Goal: Task Accomplishment & Management: Manage account settings

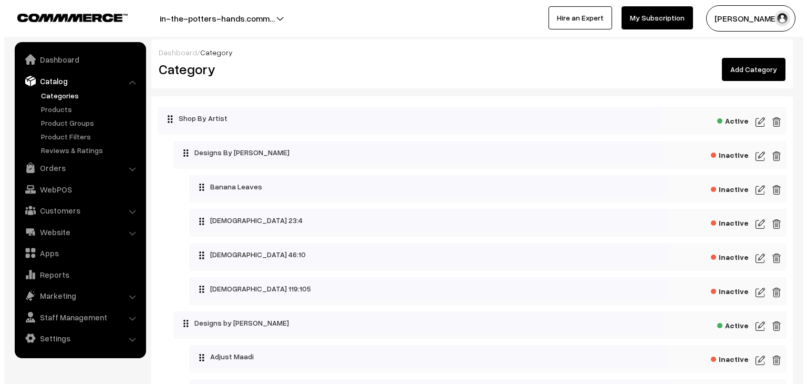
scroll to position [368, 0]
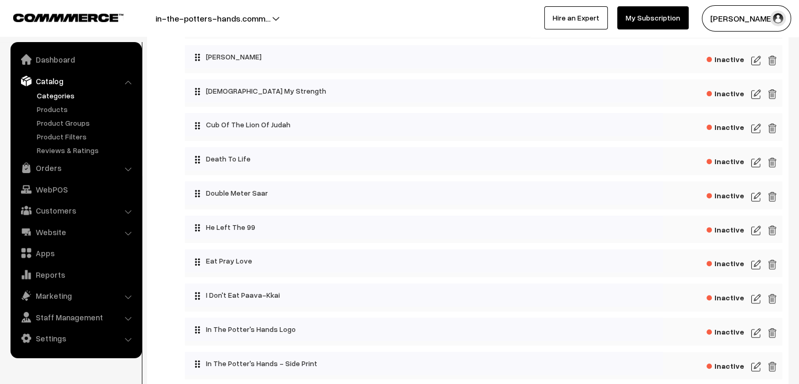
click at [724, 266] on span "Inactive" at bounding box center [726, 261] width 38 height 13
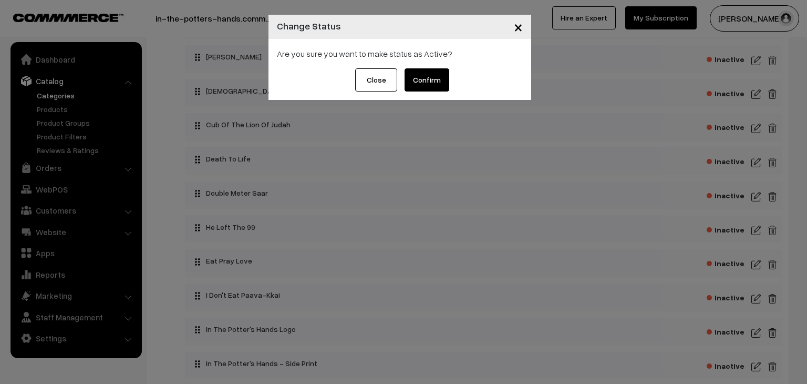
click at [418, 87] on button "Confirm" at bounding box center [427, 79] width 45 height 23
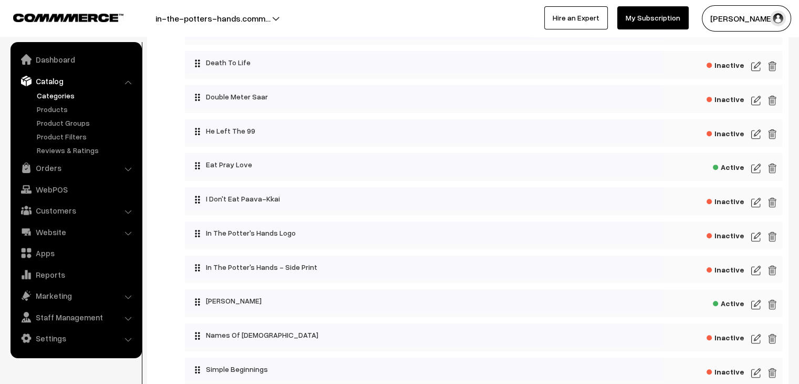
scroll to position [473, 0]
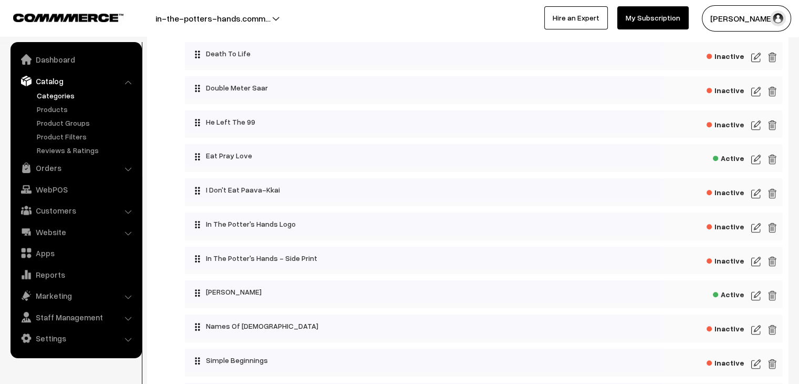
click at [757, 165] on img at bounding box center [755, 159] width 9 height 13
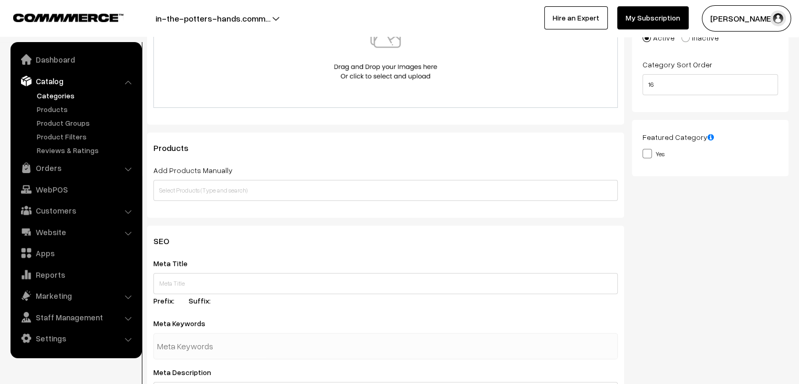
scroll to position [210, 0]
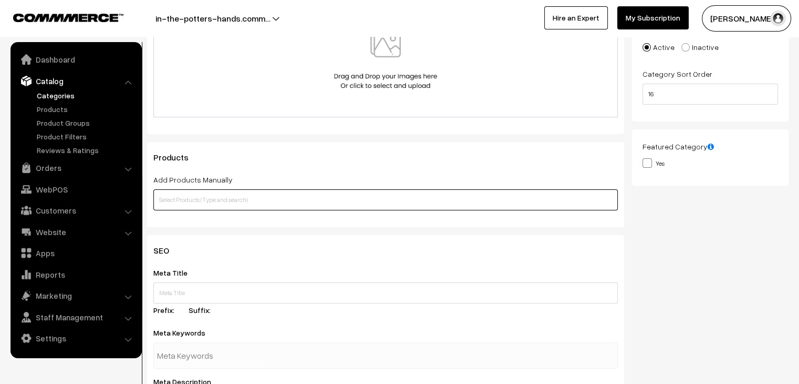
click at [350, 210] on input "text" at bounding box center [385, 199] width 464 height 21
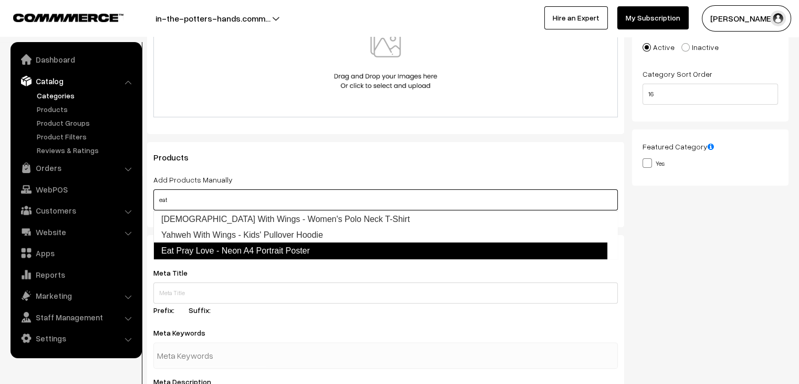
click at [334, 247] on link "Eat Pray Love - Neon A4 Portrait Poster" at bounding box center [380, 250] width 454 height 17
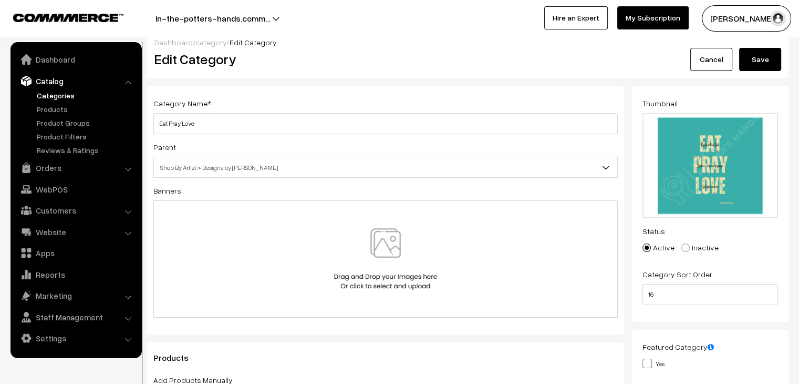
scroll to position [0, 0]
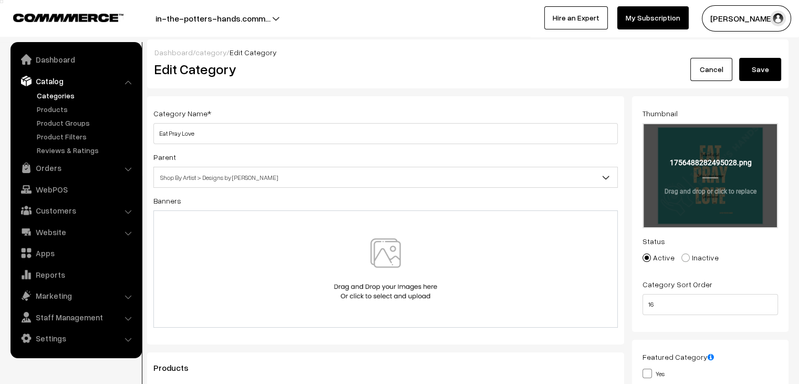
type input "eat"
click at [694, 176] on input "file" at bounding box center [710, 175] width 133 height 103
type input "C:\fakepath\Prod I’m- A4 Pp.png"
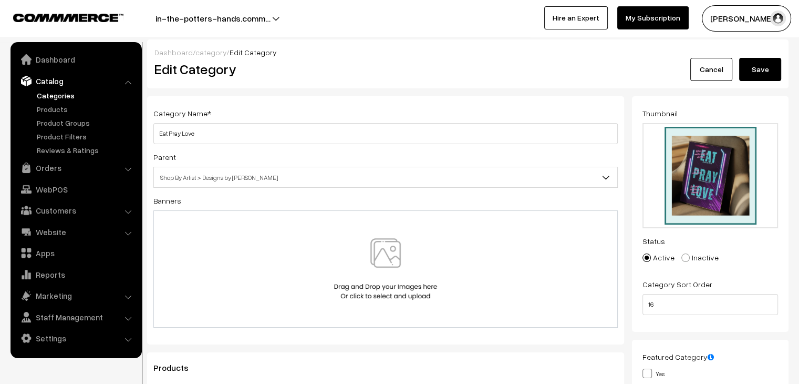
click at [758, 61] on button "Save" at bounding box center [760, 69] width 42 height 23
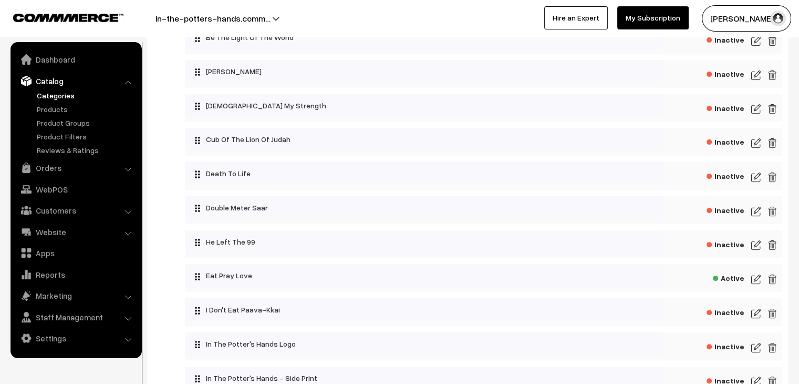
scroll to position [368, 0]
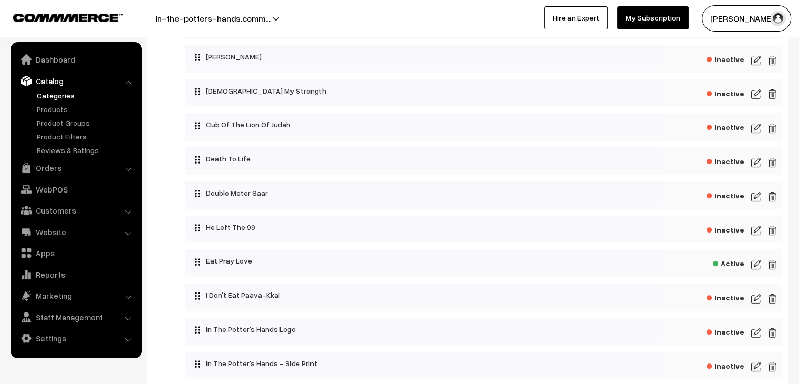
click at [757, 262] on img at bounding box center [755, 264] width 9 height 13
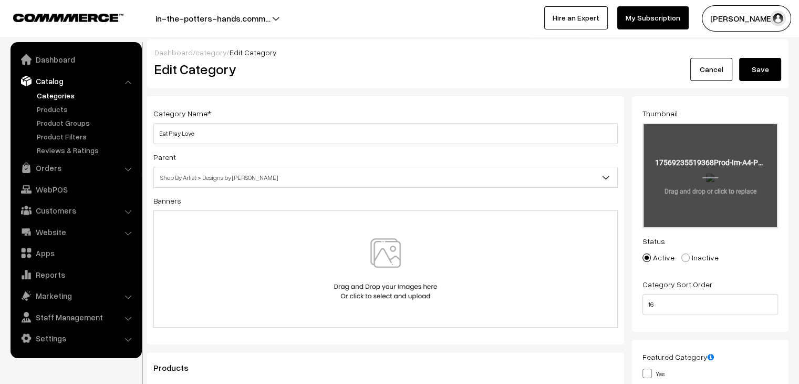
click at [726, 157] on input "file" at bounding box center [710, 175] width 133 height 103
type input "C:\fakepath\eat.png"
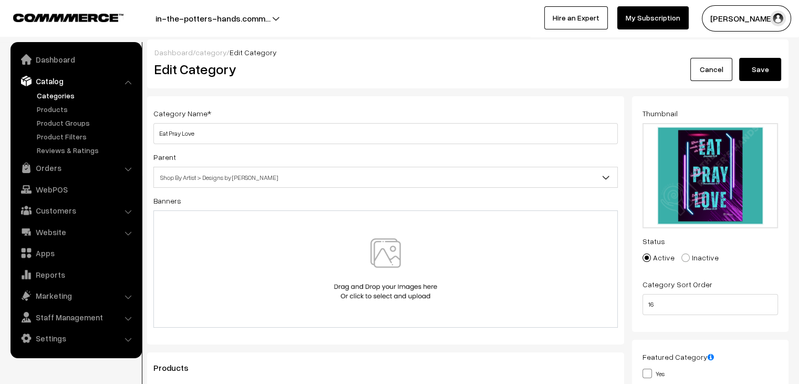
click at [770, 58] on button "Save" at bounding box center [760, 69] width 42 height 23
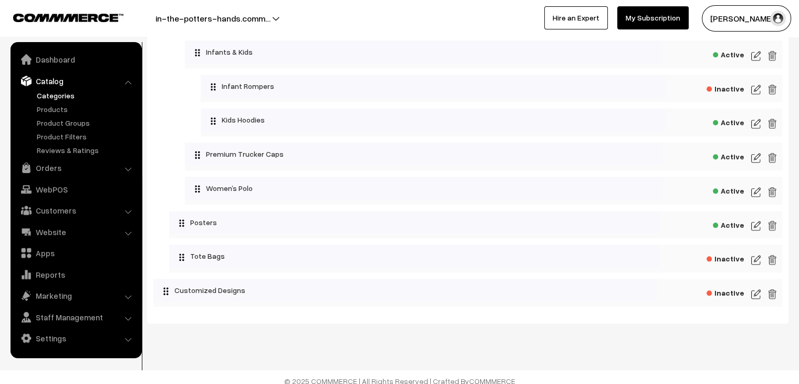
scroll to position [1200, 0]
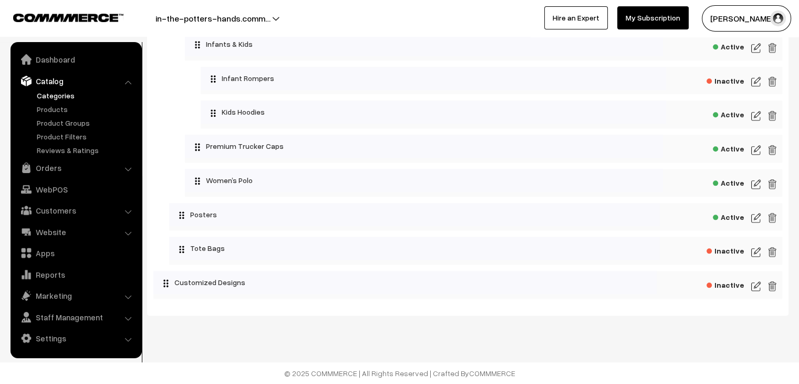
click at [756, 219] on img at bounding box center [755, 217] width 9 height 13
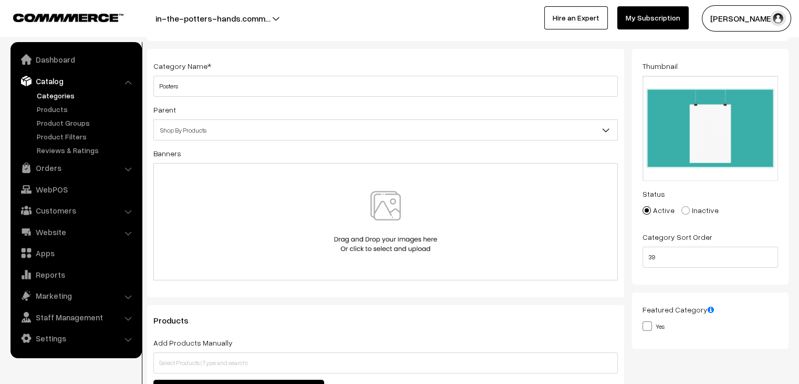
scroll to position [263, 0]
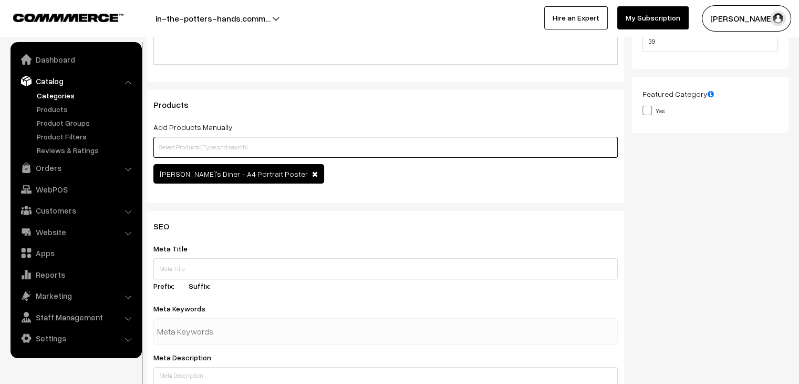
click at [356, 150] on input "text" at bounding box center [385, 147] width 464 height 21
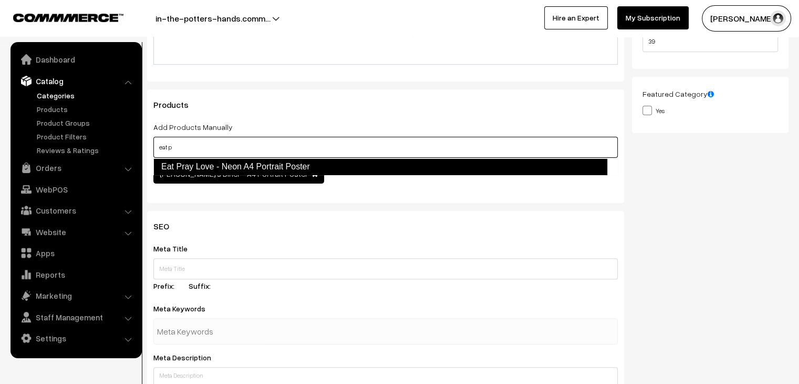
click at [357, 171] on link "Eat Pray Love - Neon A4 Portrait Poster" at bounding box center [380, 166] width 454 height 17
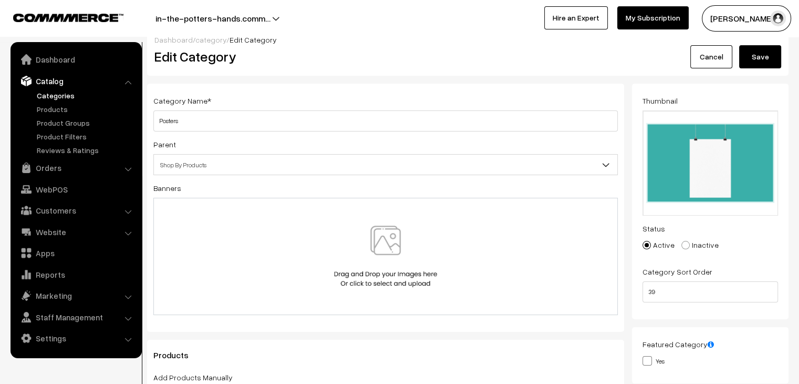
scroll to position [0, 0]
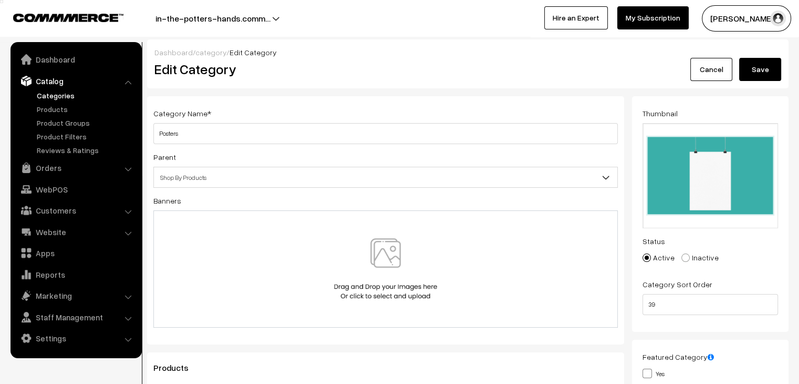
type input "eat p"
click at [775, 68] on button "Save" at bounding box center [760, 69] width 42 height 23
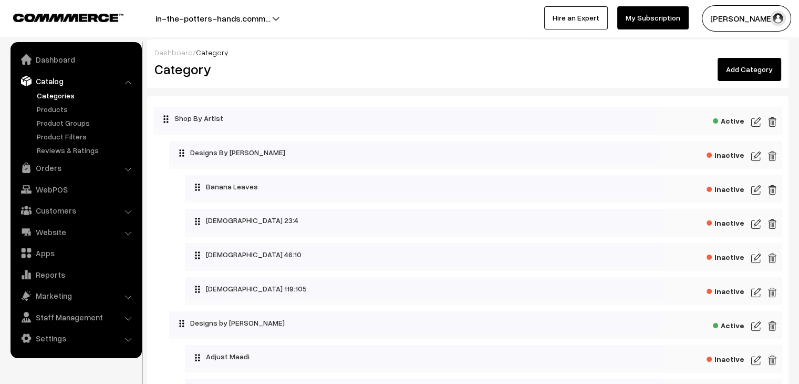
click at [751, 73] on link "Add Category" at bounding box center [750, 69] width 64 height 23
click at [755, 76] on link "Add Category" at bounding box center [750, 69] width 64 height 23
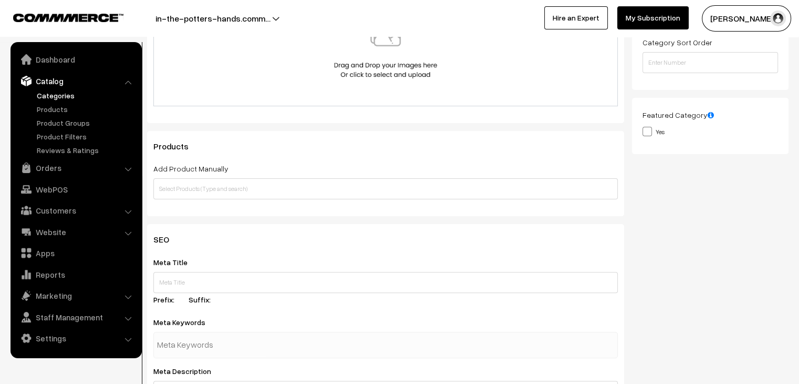
scroll to position [263, 0]
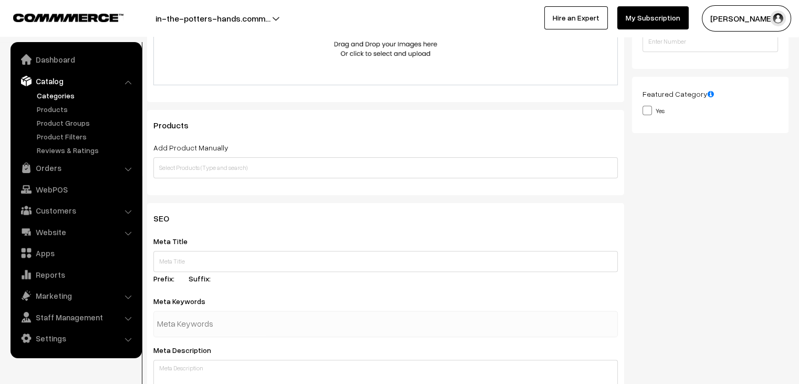
type input "Imitate [DEMOGRAPHIC_DATA]"
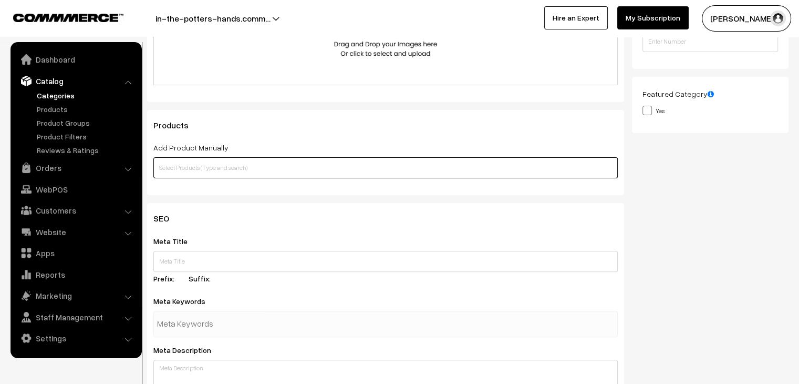
click at [361, 168] on input "text" at bounding box center [385, 167] width 464 height 21
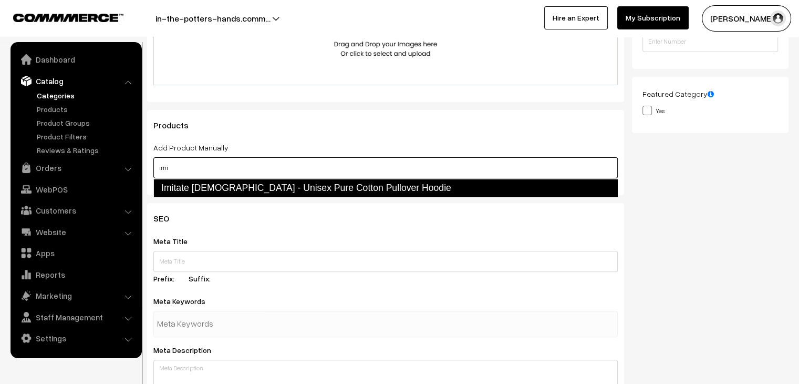
click at [359, 190] on link "Imitate God - Unisex Pure Cotton Pullover Hoodie" at bounding box center [385, 188] width 464 height 18
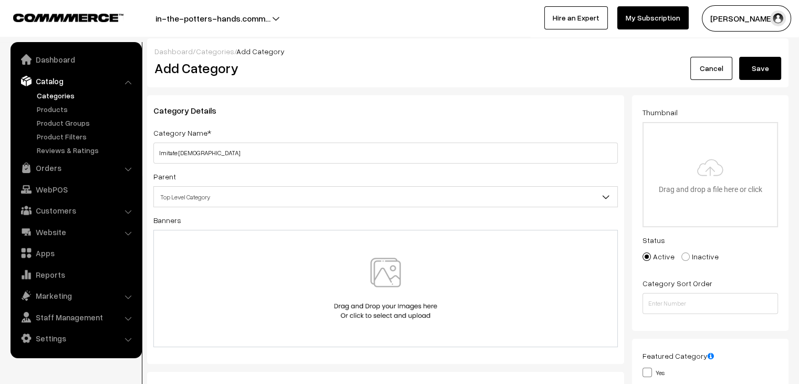
scroll to position [0, 0]
type input "imi"
click at [702, 144] on input "file" at bounding box center [710, 175] width 133 height 103
type input "C:\fakepath\Imitate God.png"
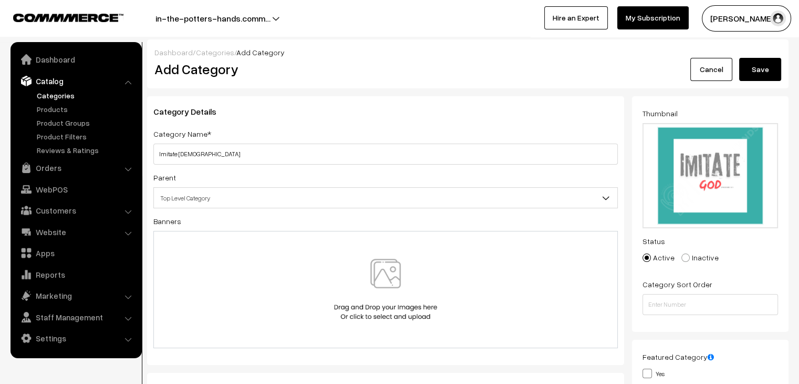
click at [758, 71] on button "Save" at bounding box center [760, 69] width 42 height 23
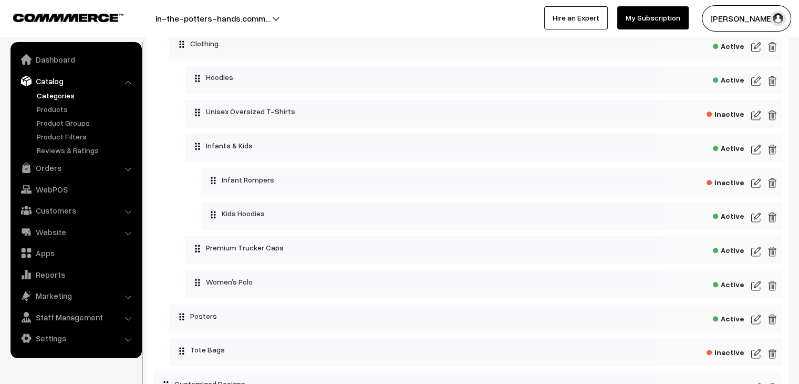
scroll to position [1077, 0]
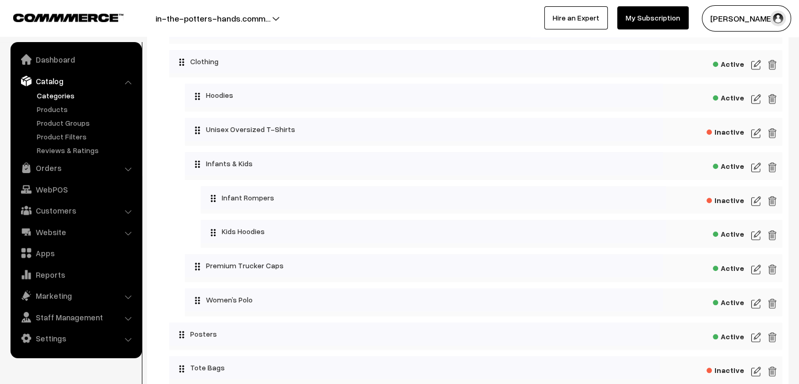
click at [756, 105] on img at bounding box center [755, 98] width 9 height 13
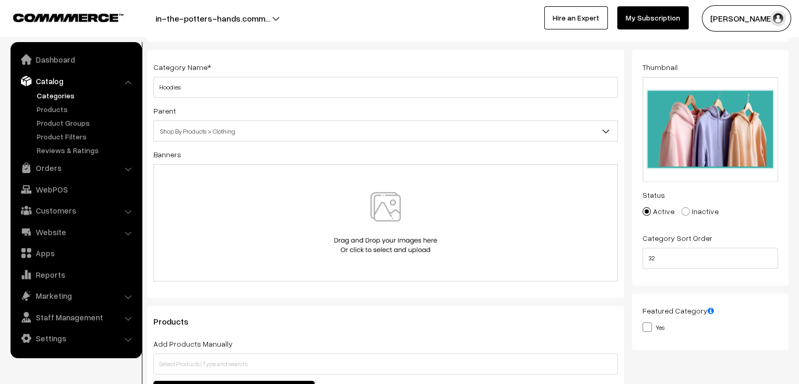
scroll to position [210, 0]
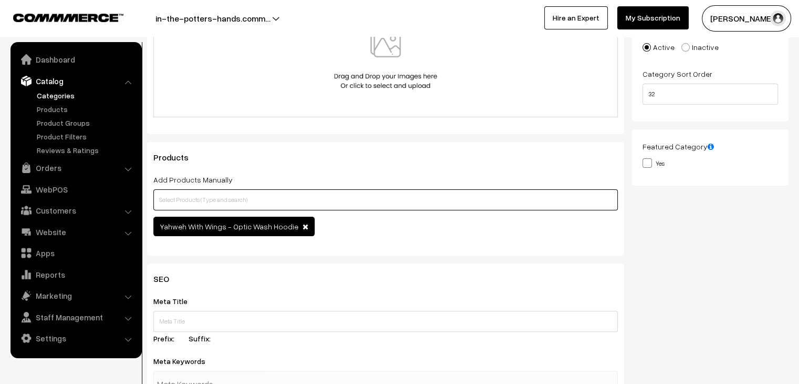
click at [443, 203] on input "text" at bounding box center [385, 199] width 464 height 21
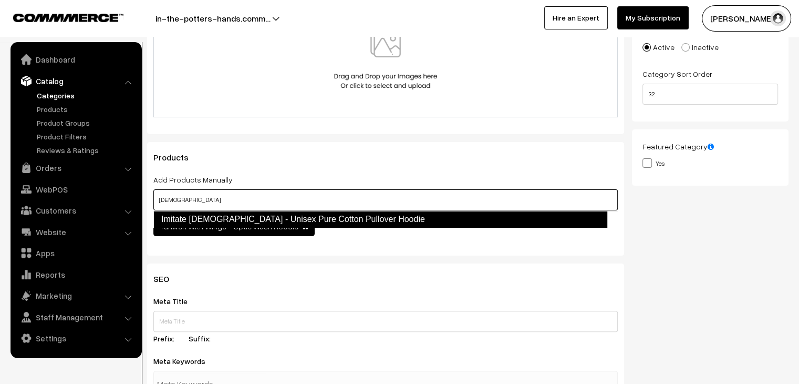
click at [366, 222] on link "Imitate God - Unisex Pure Cotton Pullover Hoodie" at bounding box center [380, 219] width 454 height 17
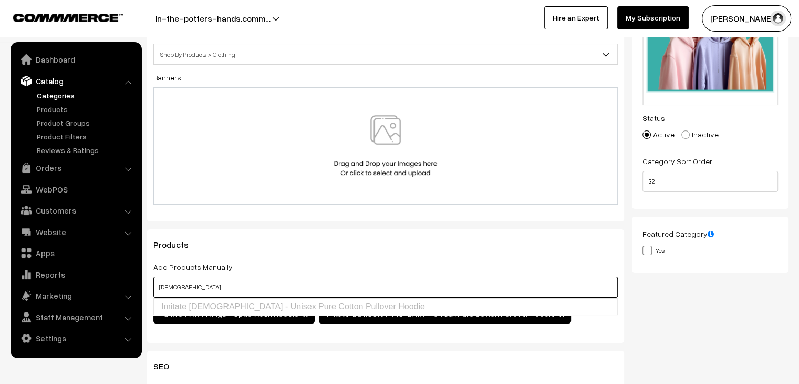
scroll to position [0, 0]
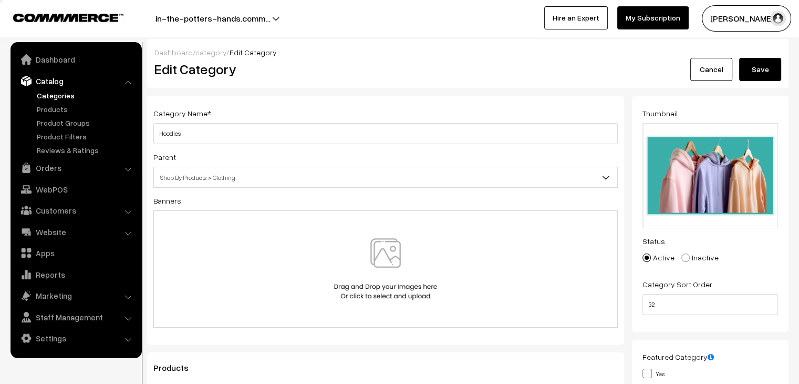
type input "god"
click at [765, 66] on button "Save" at bounding box center [760, 69] width 42 height 23
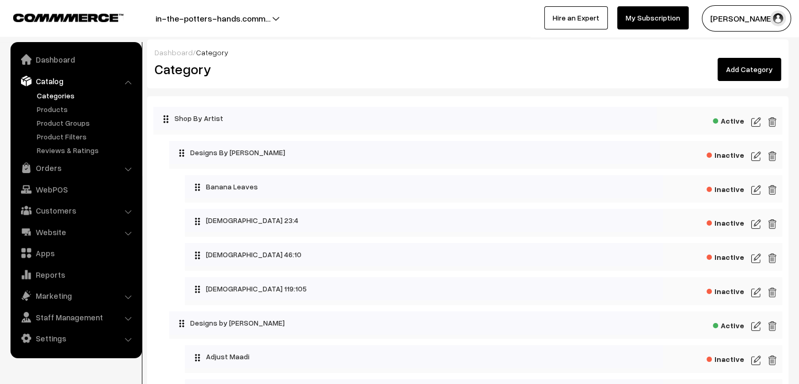
click at [747, 67] on link "Add Category" at bounding box center [750, 69] width 64 height 23
click at [740, 71] on link "Add Category" at bounding box center [750, 69] width 64 height 23
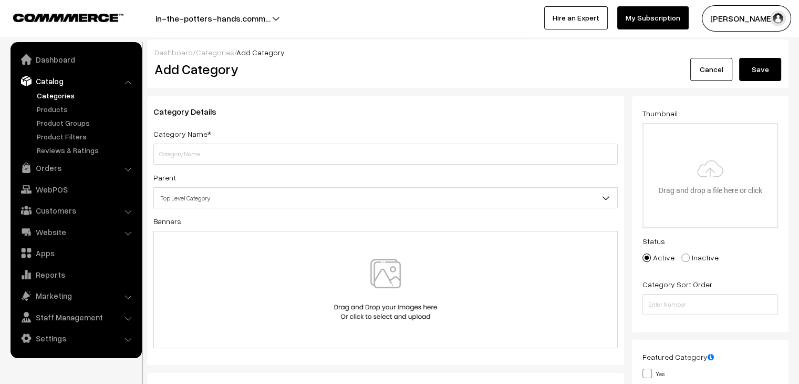
click at [717, 64] on link "Cancel" at bounding box center [711, 69] width 42 height 23
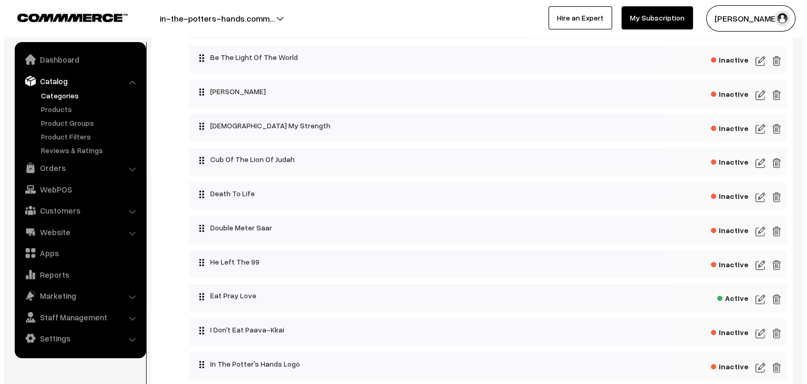
scroll to position [368, 0]
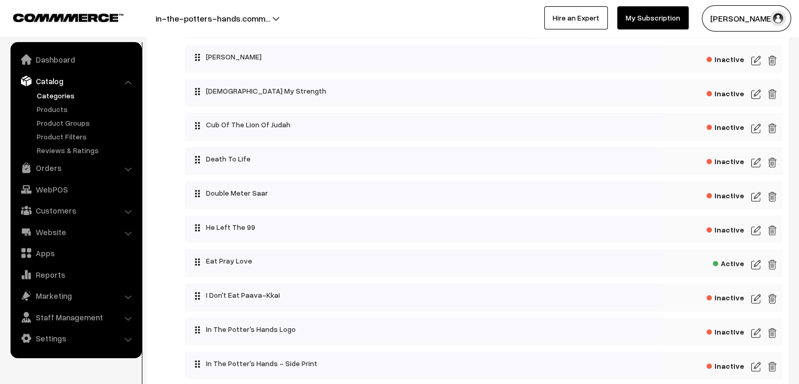
click at [739, 97] on span "Inactive" at bounding box center [726, 92] width 38 height 13
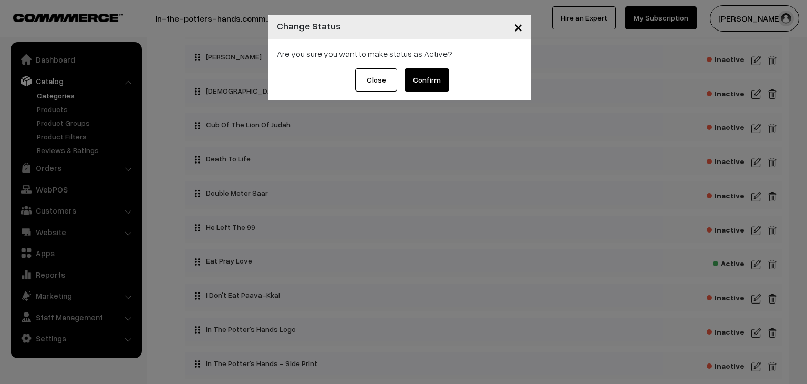
click at [439, 82] on button "Confirm" at bounding box center [427, 79] width 45 height 23
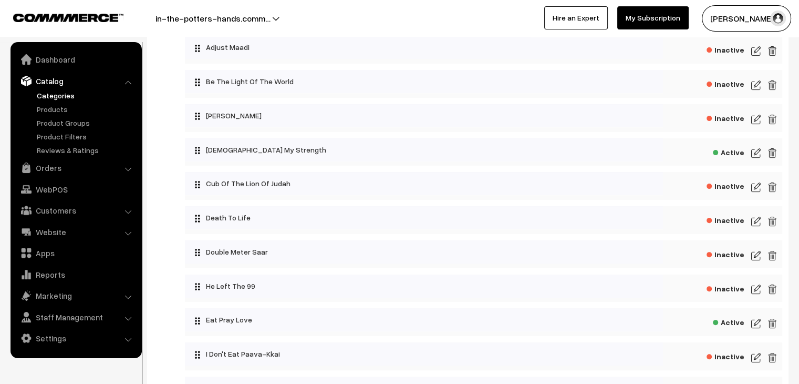
scroll to position [315, 0]
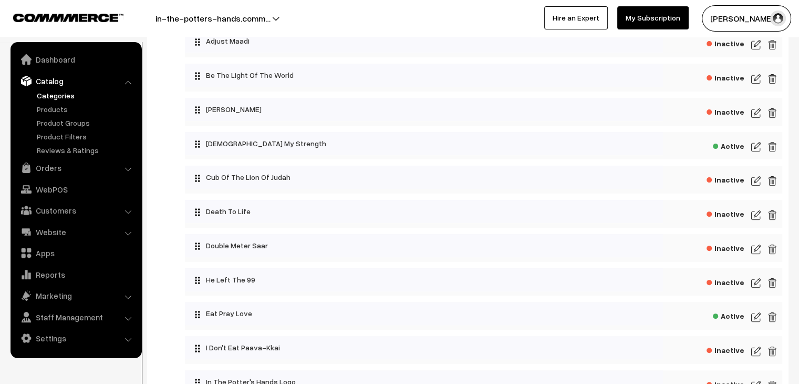
click at [758, 146] on img at bounding box center [755, 146] width 9 height 13
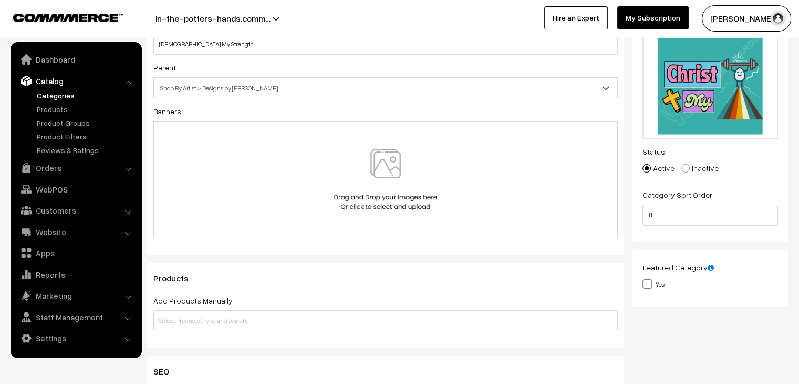
scroll to position [158, 0]
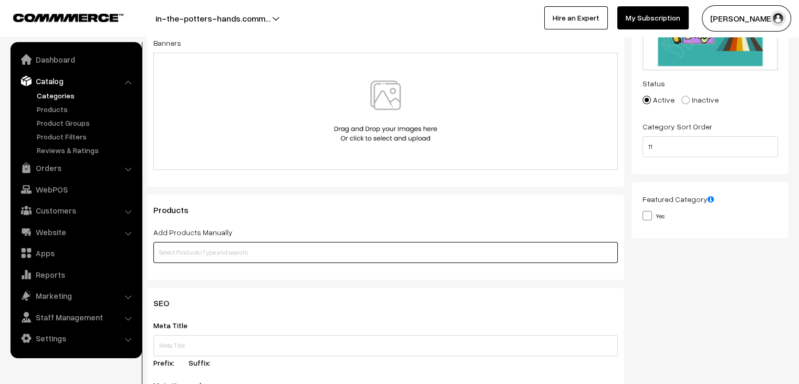
click at [337, 254] on input "text" at bounding box center [385, 252] width 464 height 21
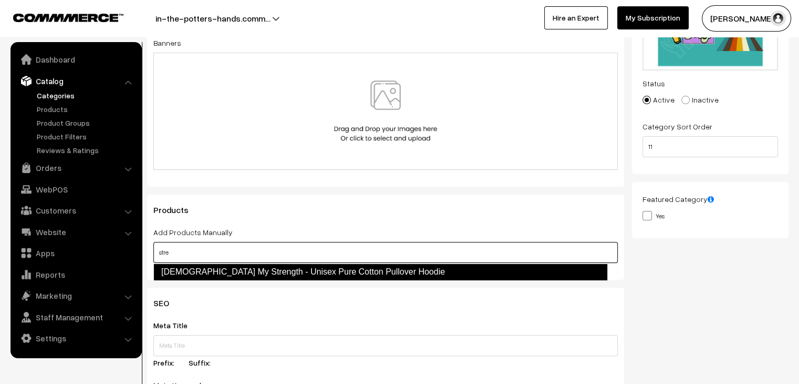
click at [332, 272] on link "Christ My Strength - Unisex Pure Cotton Pullover Hoodie" at bounding box center [380, 271] width 454 height 17
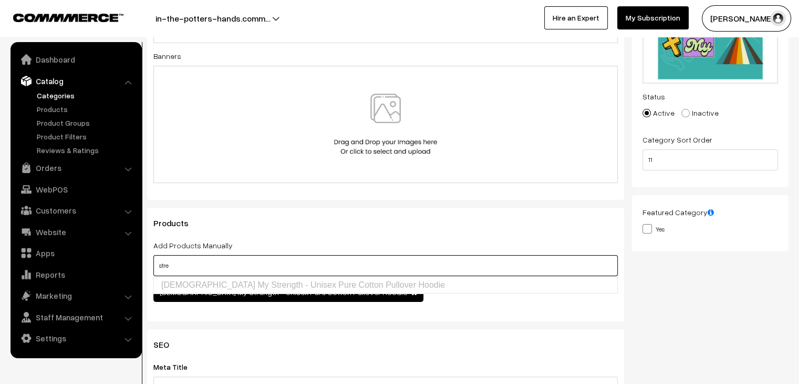
scroll to position [53, 0]
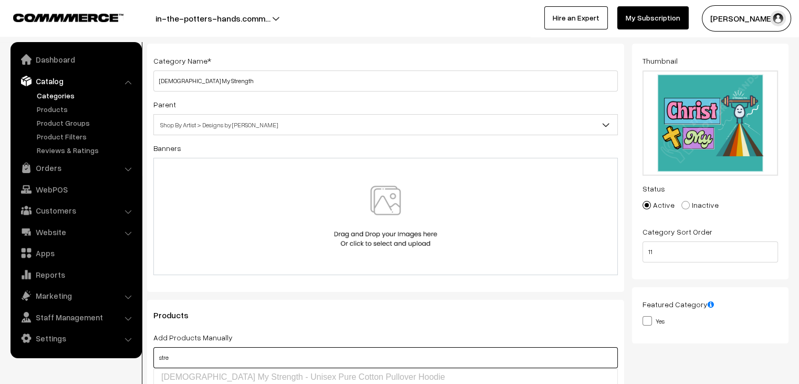
type input "stre"
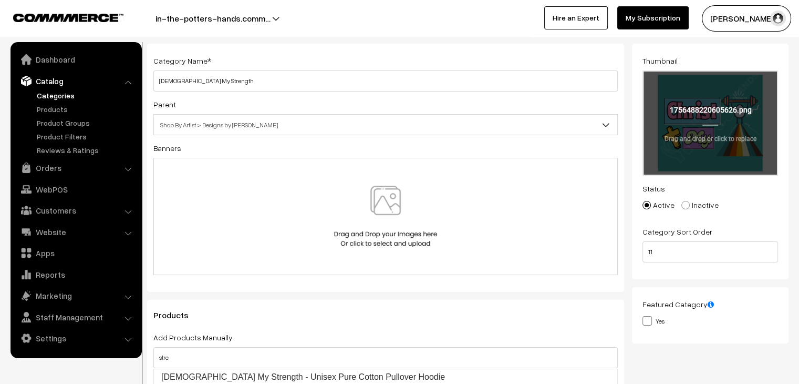
click at [668, 120] on input "file" at bounding box center [710, 122] width 133 height 103
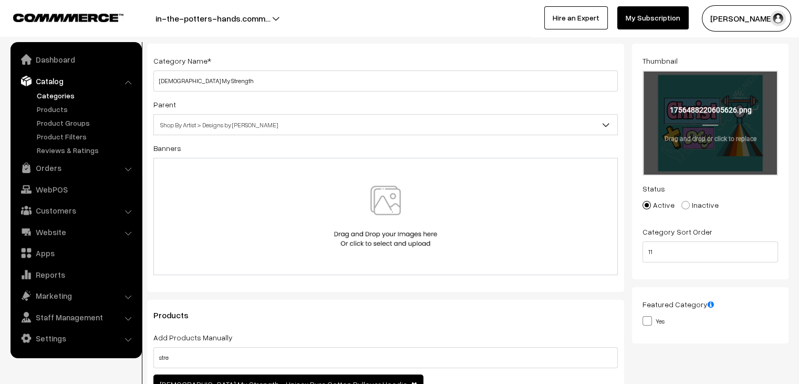
type input "C:\fakepath\Strength.png"
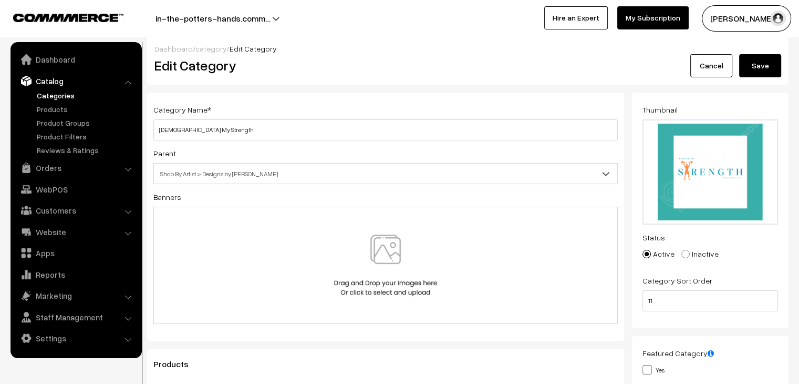
scroll to position [0, 0]
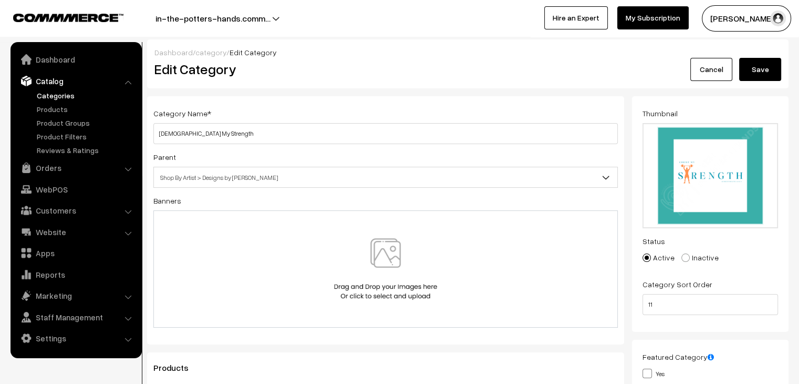
click at [775, 68] on button "Save" at bounding box center [760, 69] width 42 height 23
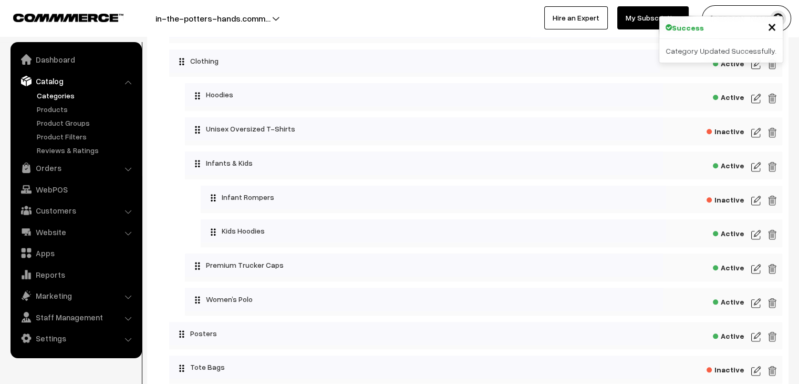
scroll to position [1103, 0]
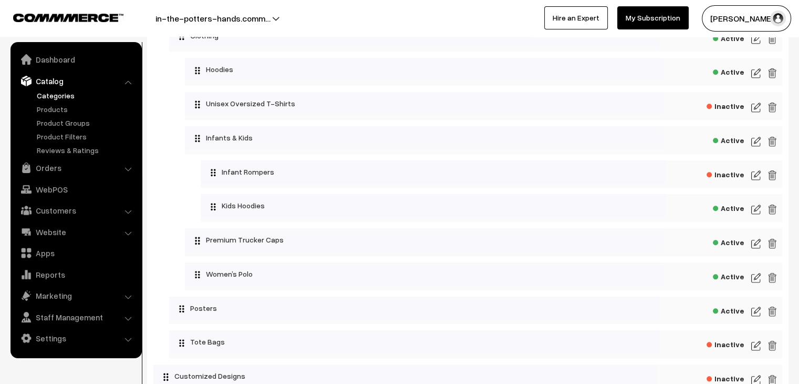
click at [756, 74] on img at bounding box center [755, 73] width 9 height 13
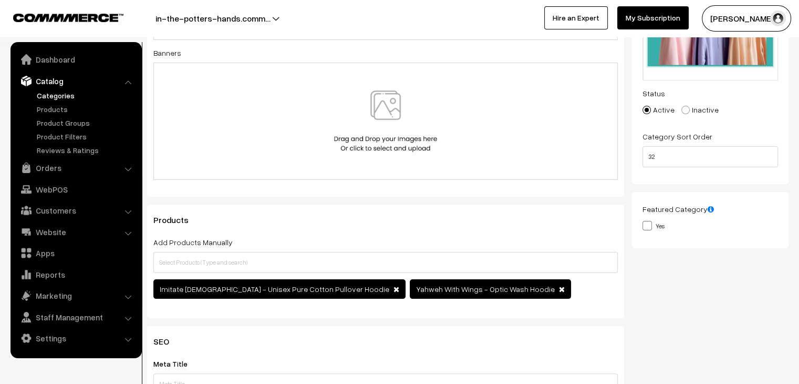
scroll to position [210, 0]
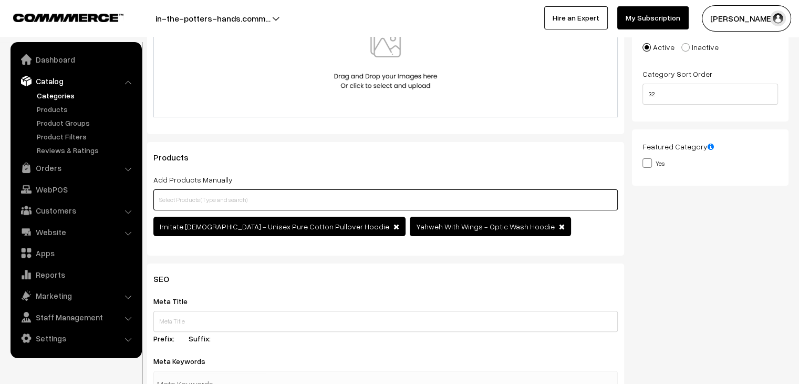
click at [353, 198] on input "text" at bounding box center [385, 199] width 464 height 21
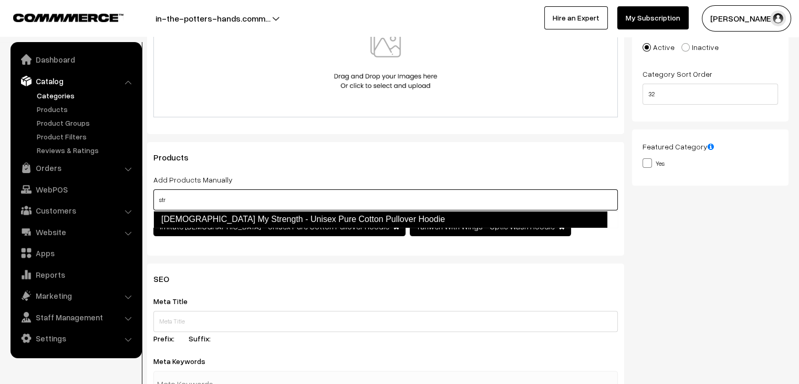
click at [318, 219] on link "Christ My Strength - Unisex Pure Cotton Pullover Hoodie" at bounding box center [380, 219] width 454 height 17
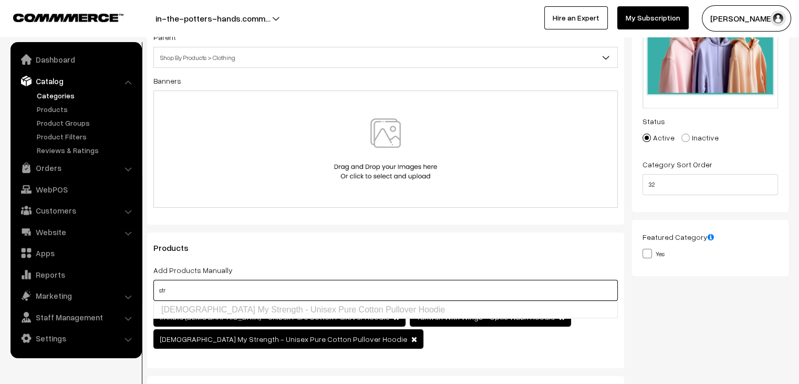
scroll to position [0, 0]
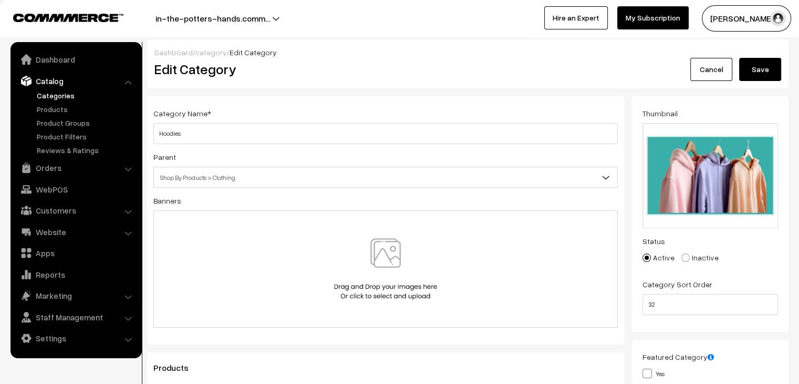
type input "str"
click at [772, 67] on button "Save" at bounding box center [760, 69] width 42 height 23
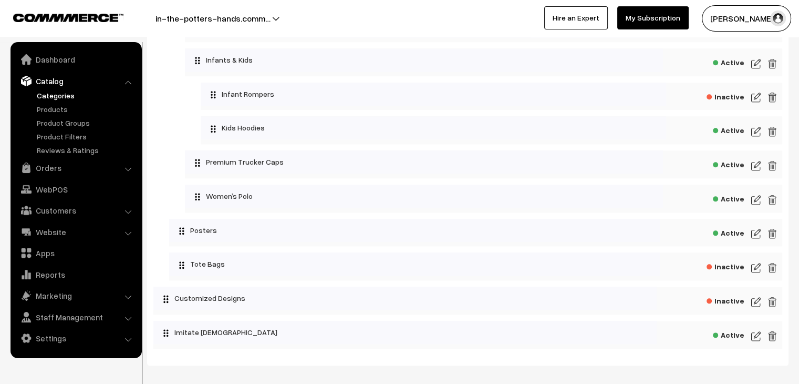
scroll to position [1235, 0]
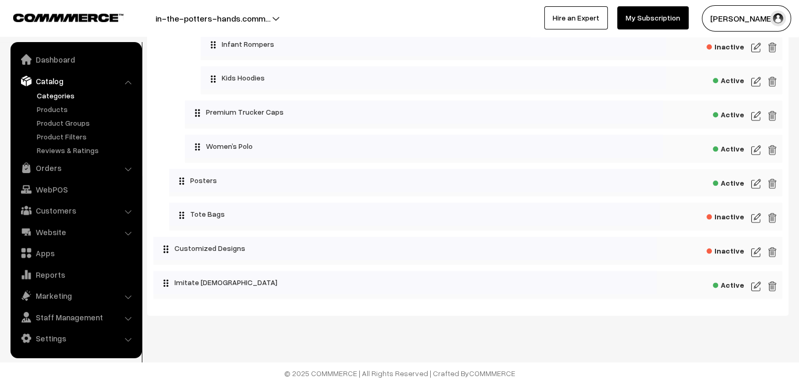
click at [758, 290] on img at bounding box center [755, 285] width 9 height 13
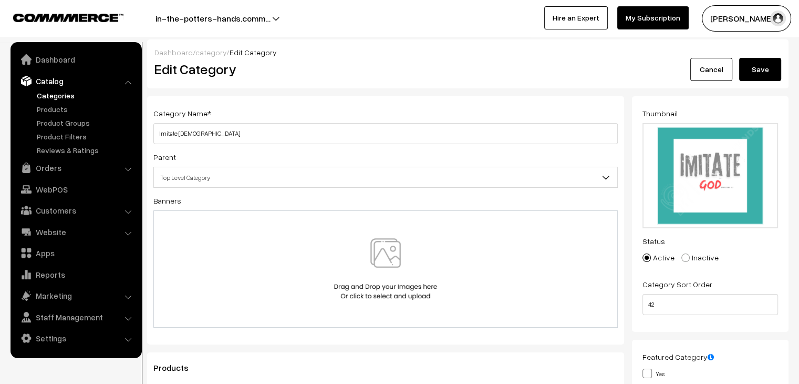
click at [579, 179] on span "Top Level Category" at bounding box center [385, 177] width 463 height 18
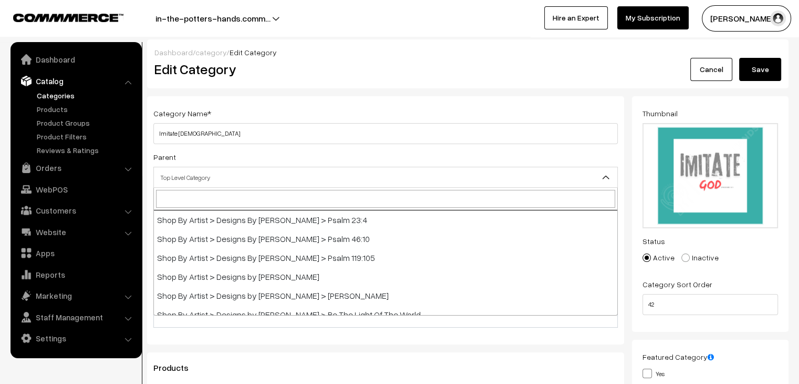
scroll to position [105, 0]
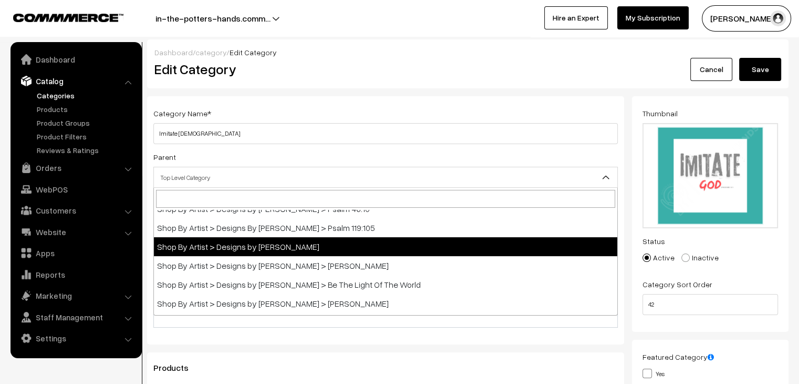
select select "14"
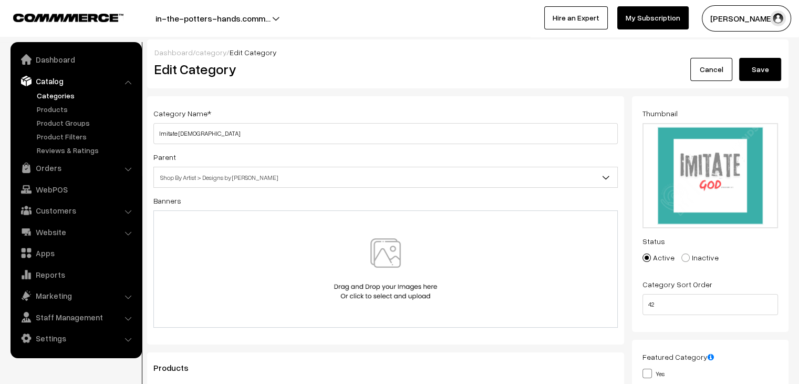
click at [761, 68] on button "Save" at bounding box center [760, 69] width 42 height 23
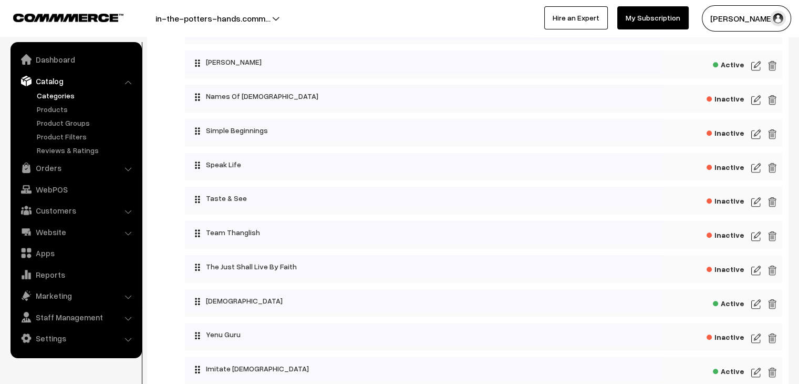
scroll to position [735, 0]
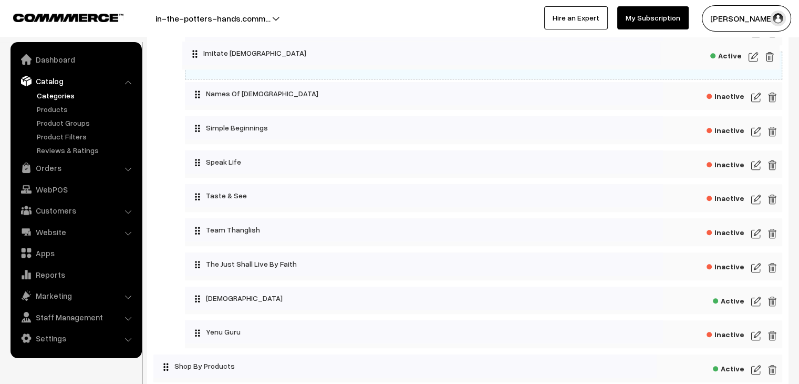
drag, startPoint x: 200, startPoint y: 337, endPoint x: 188, endPoint y: 44, distance: 292.9
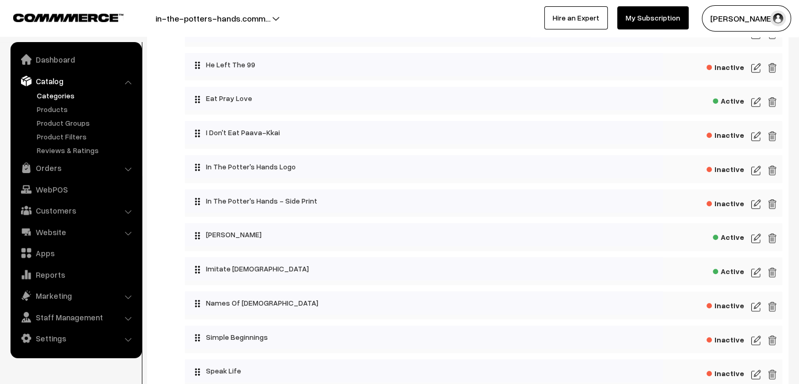
scroll to position [525, 0]
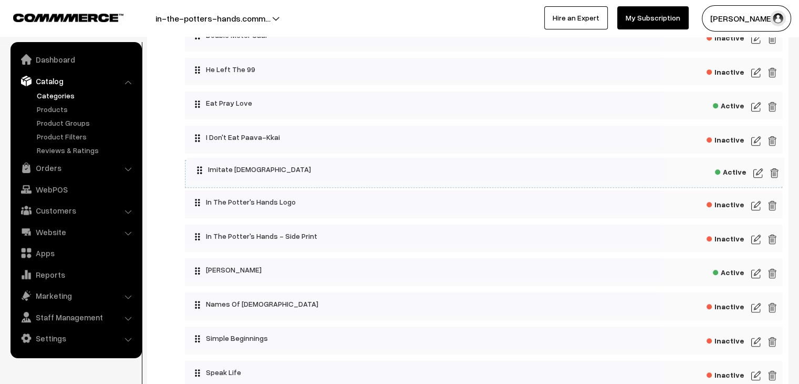
drag, startPoint x: 198, startPoint y: 279, endPoint x: 190, endPoint y: 165, distance: 114.2
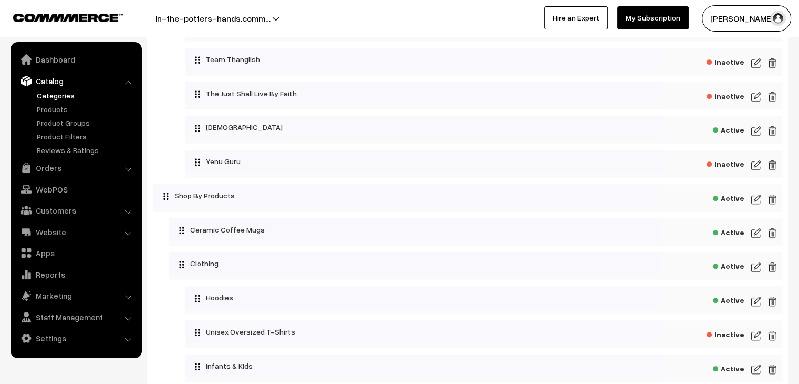
scroll to position [998, 0]
